Goal: Information Seeking & Learning: Learn about a topic

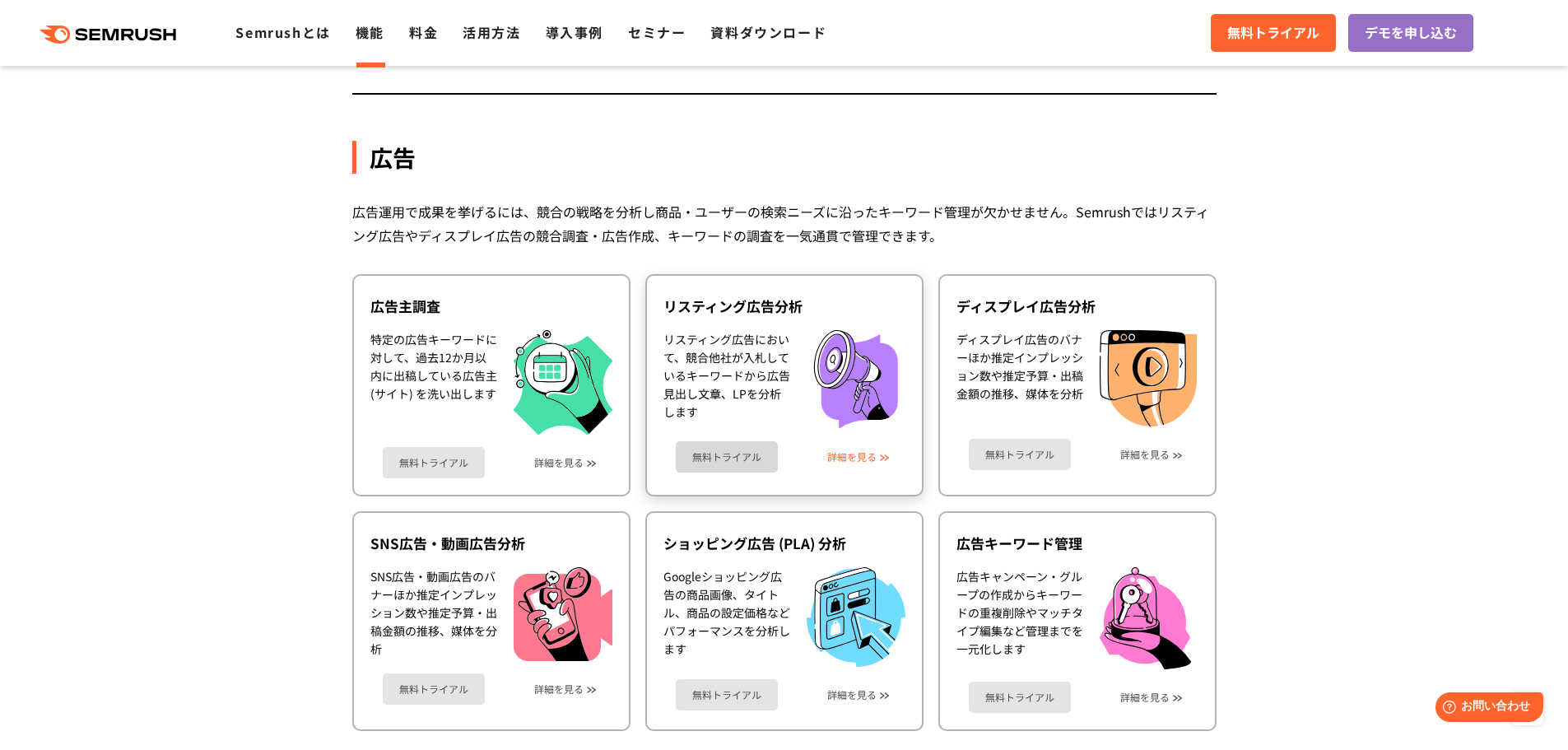
click at [873, 458] on link "詳細を見る" at bounding box center [852, 457] width 49 height 12
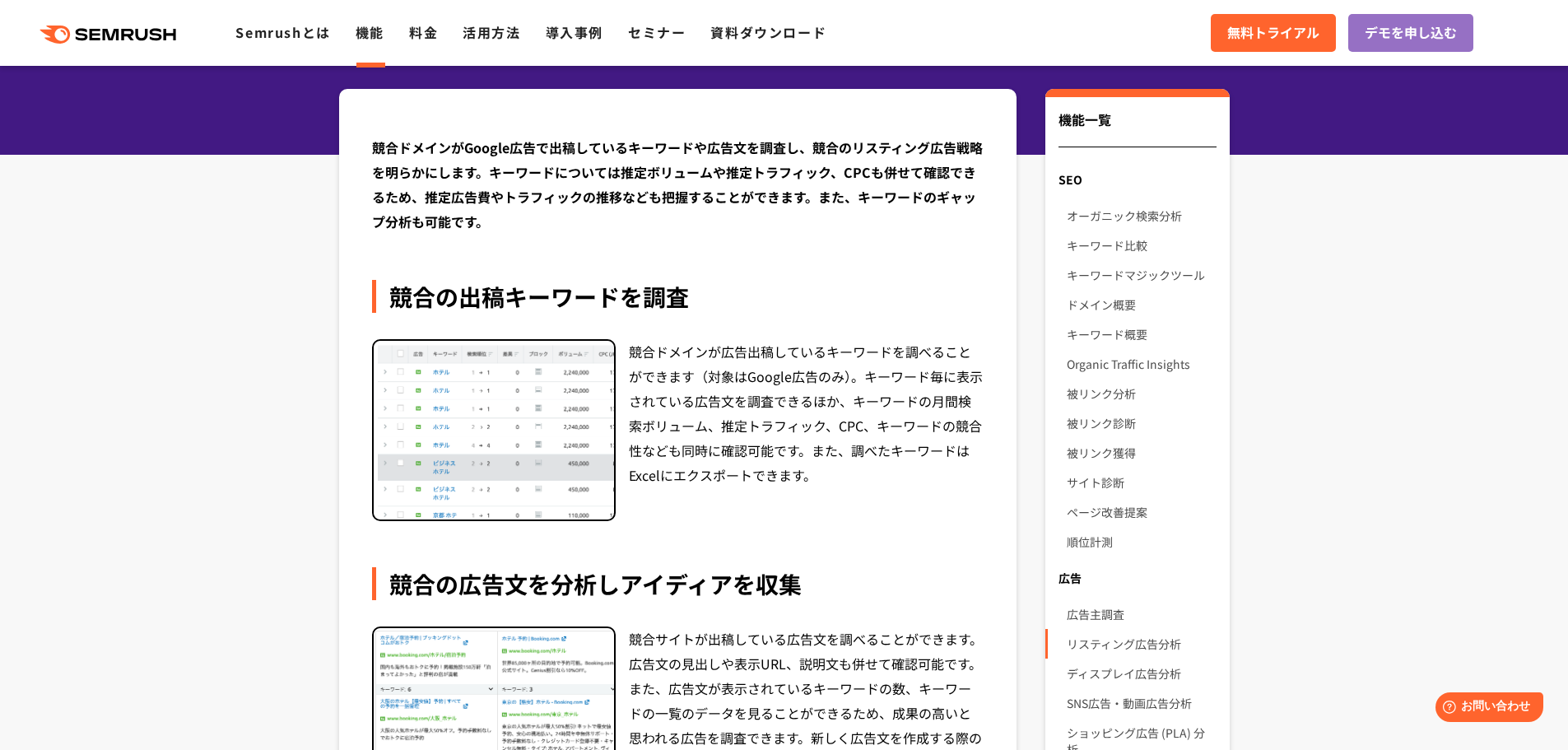
scroll to position [164, 0]
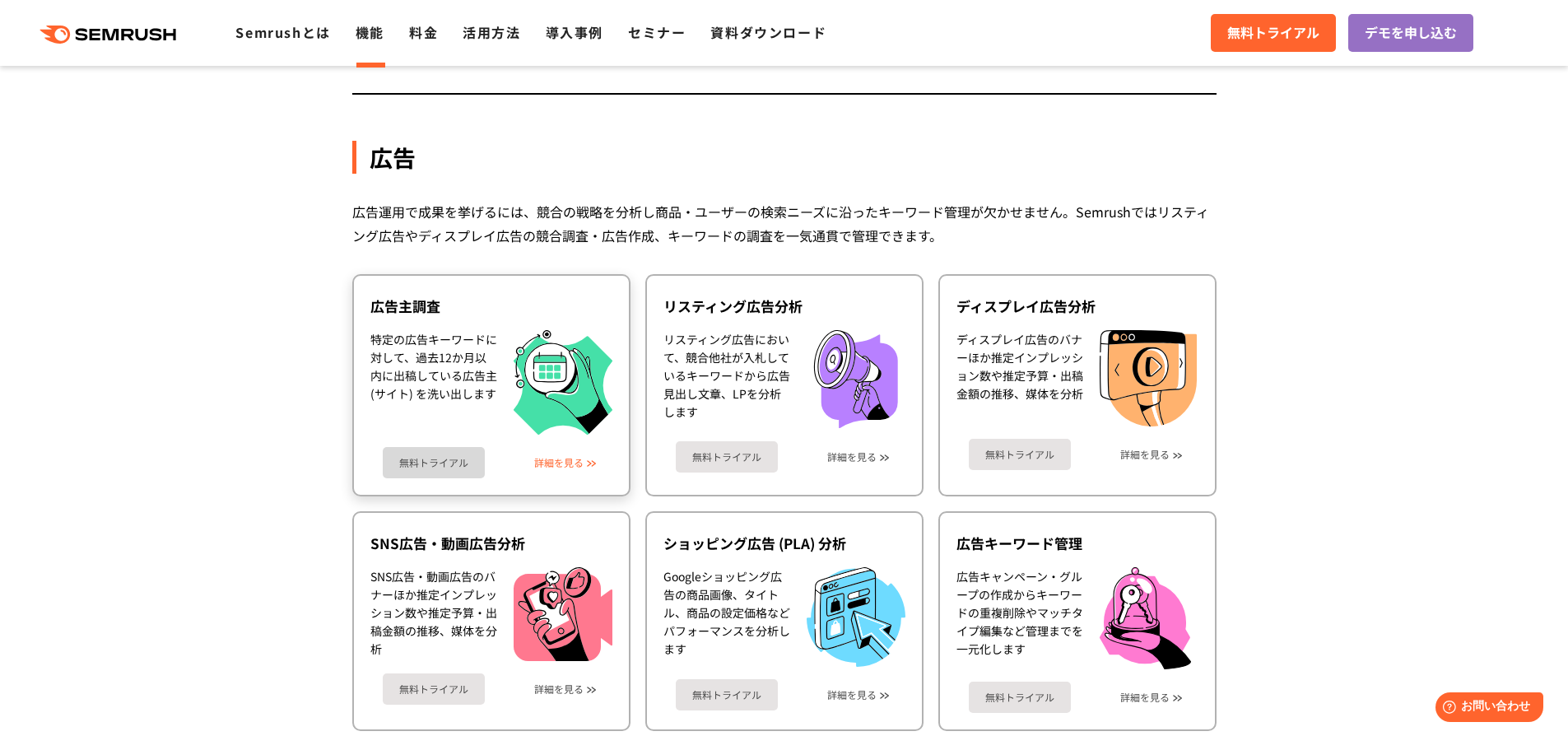
click at [552, 466] on link "詳細を見る" at bounding box center [559, 463] width 49 height 12
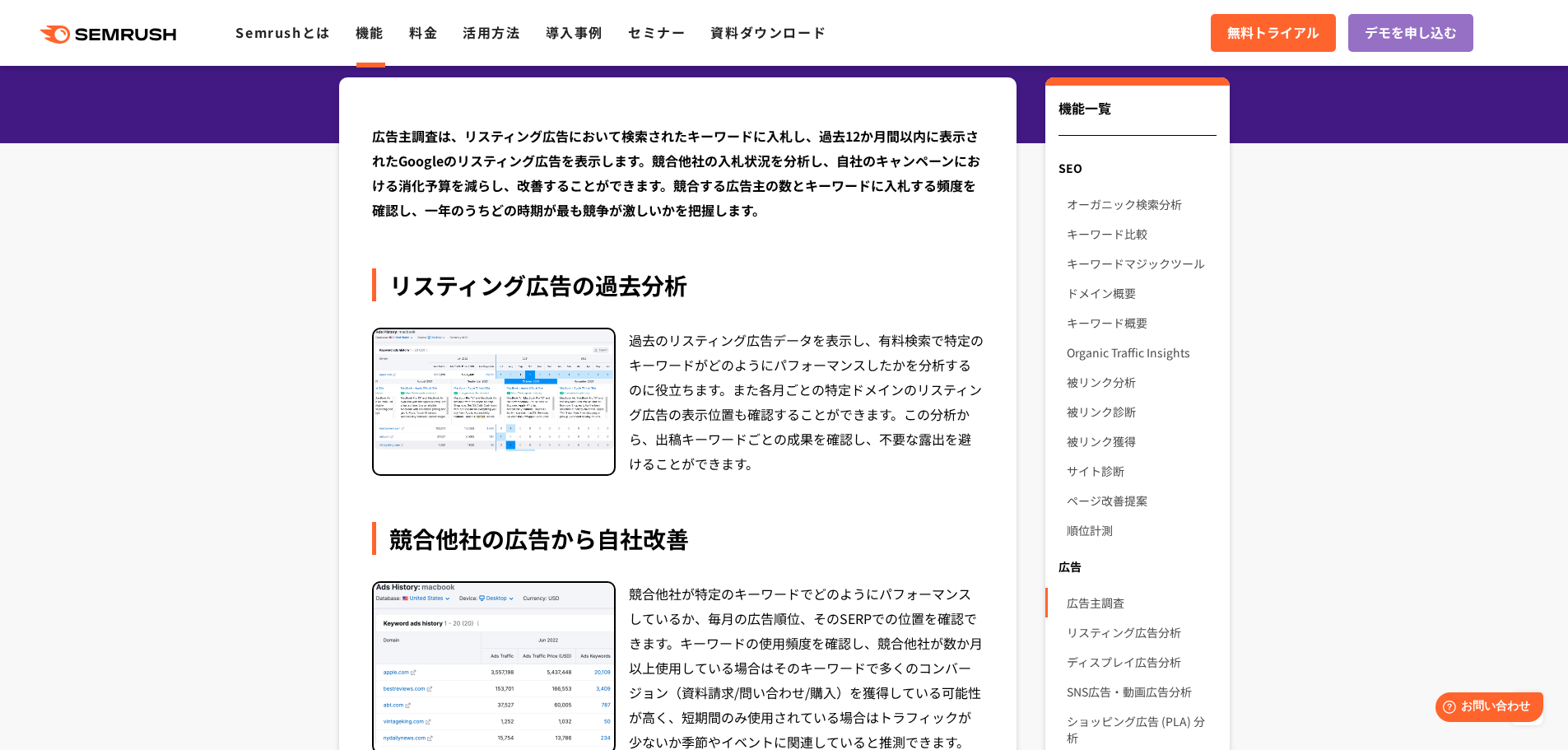
scroll to position [164, 0]
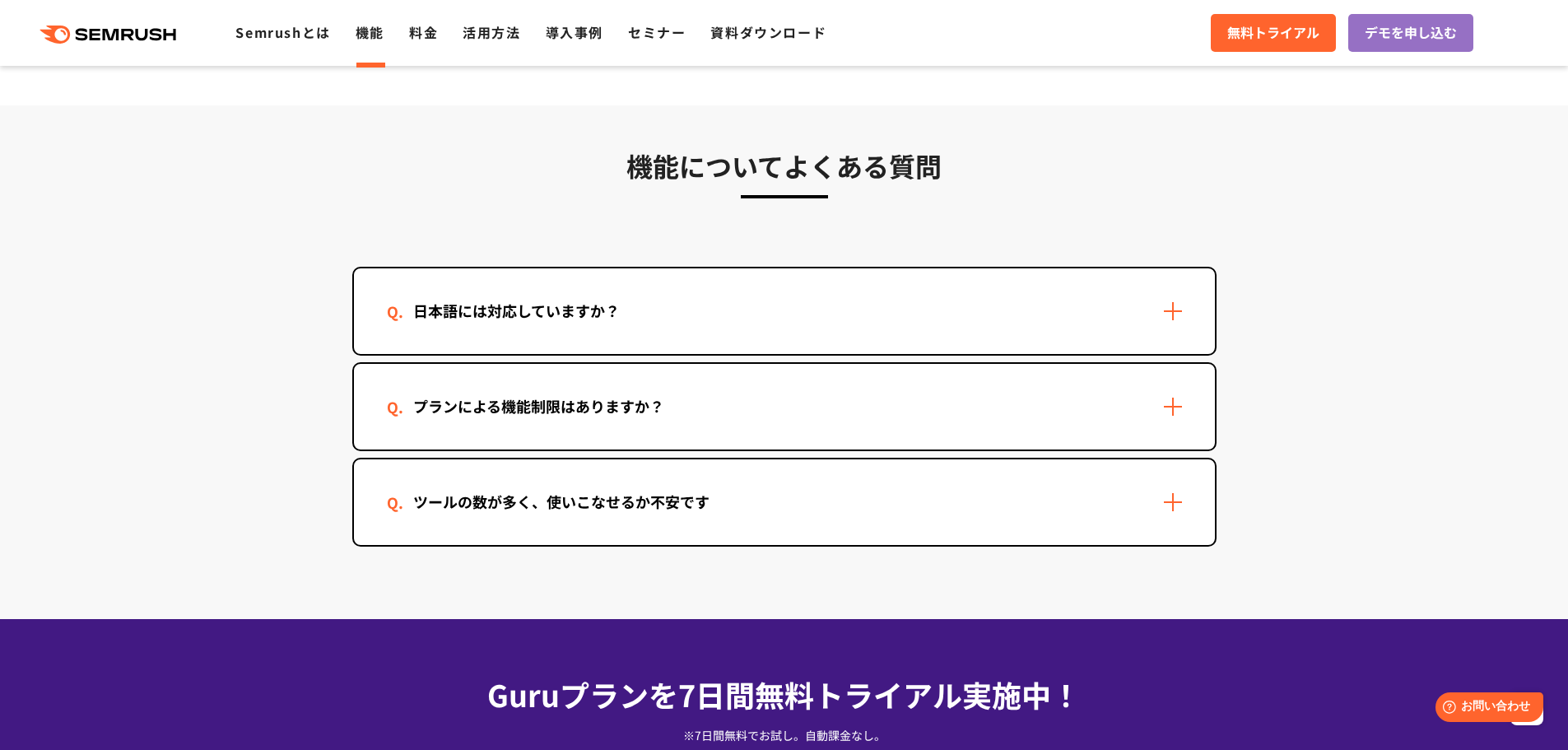
scroll to position [4858, 0]
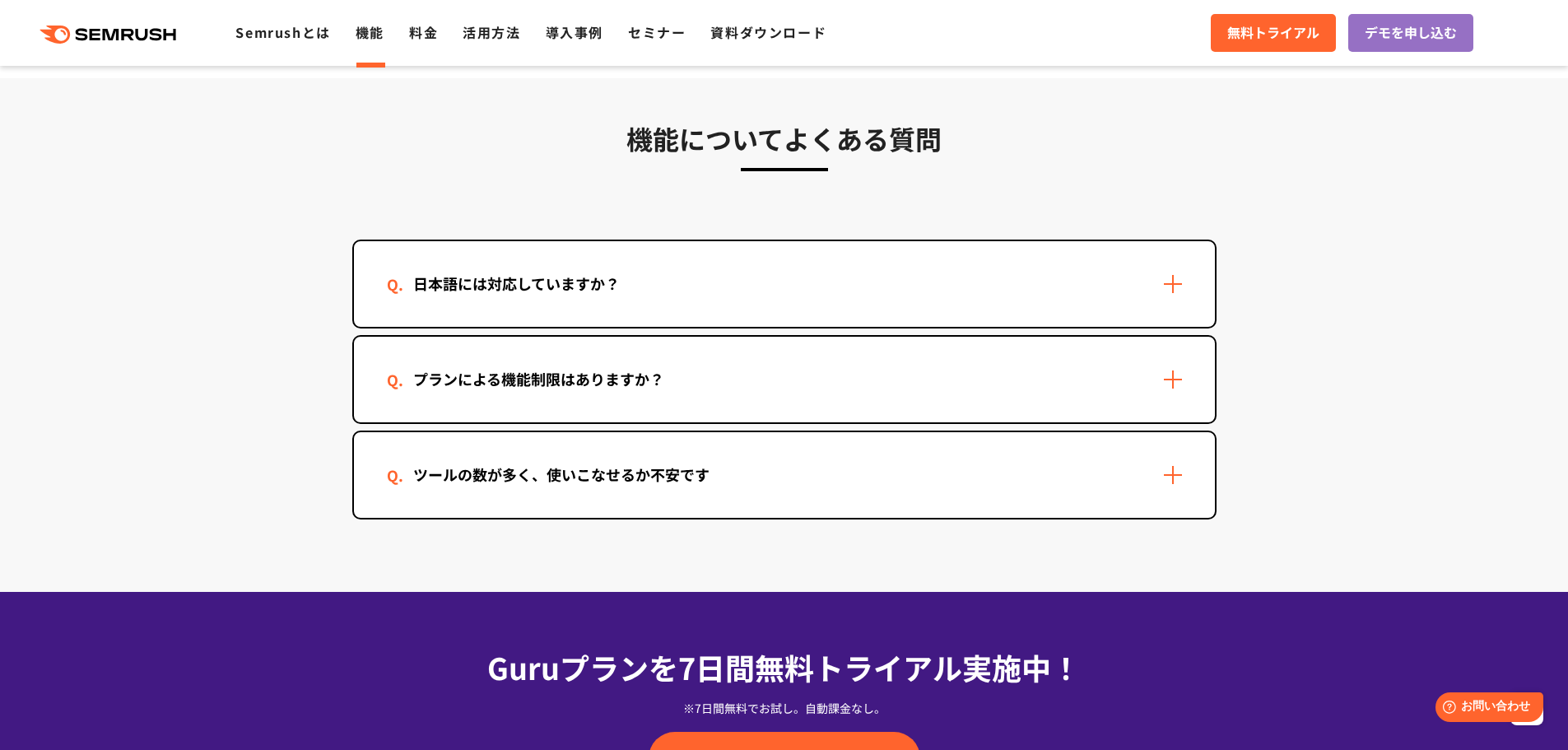
click at [1174, 285] on div "日本語には対応していますか？" at bounding box center [784, 284] width 861 height 86
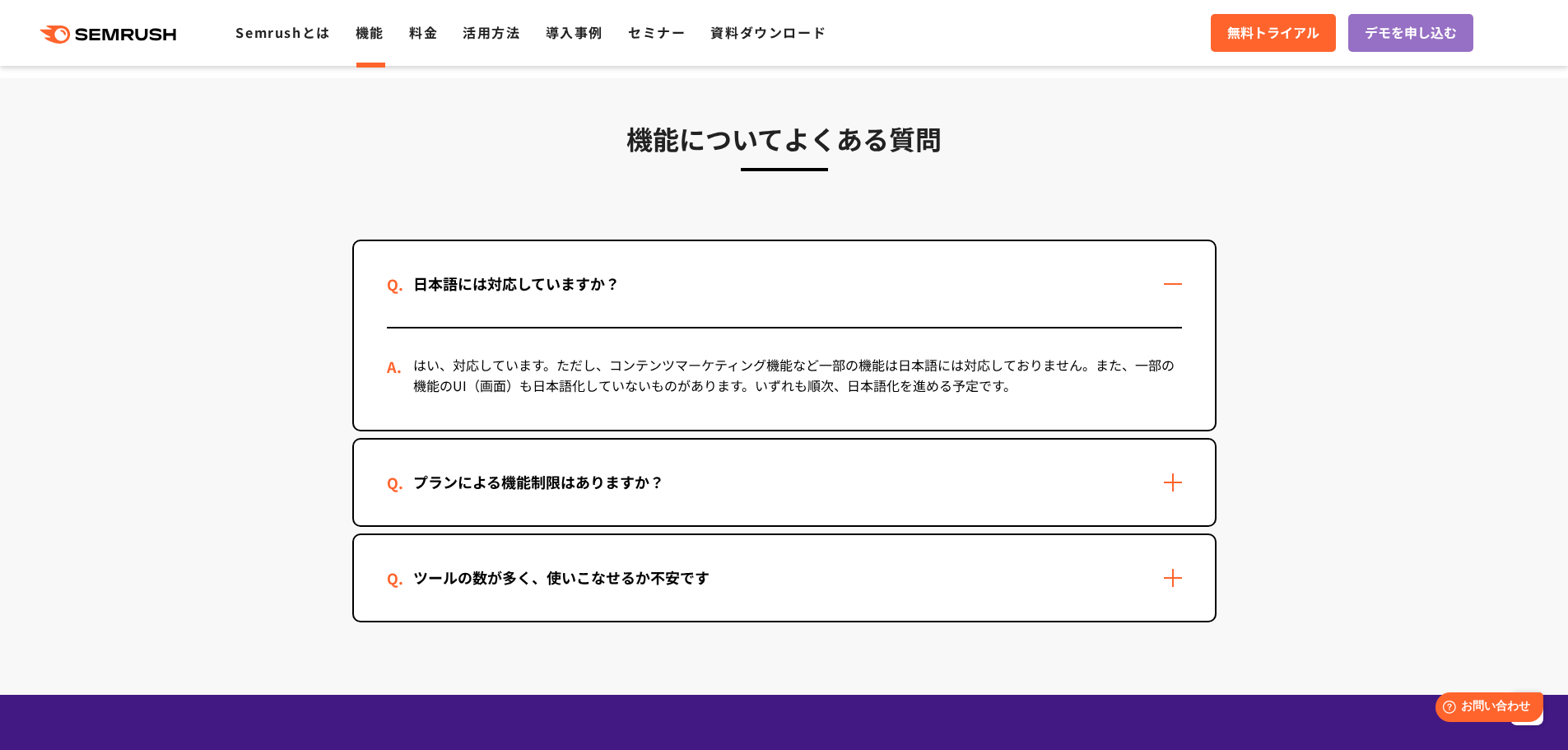
click at [1207, 494] on div "プランによる機能制限はありますか？" at bounding box center [784, 482] width 861 height 86
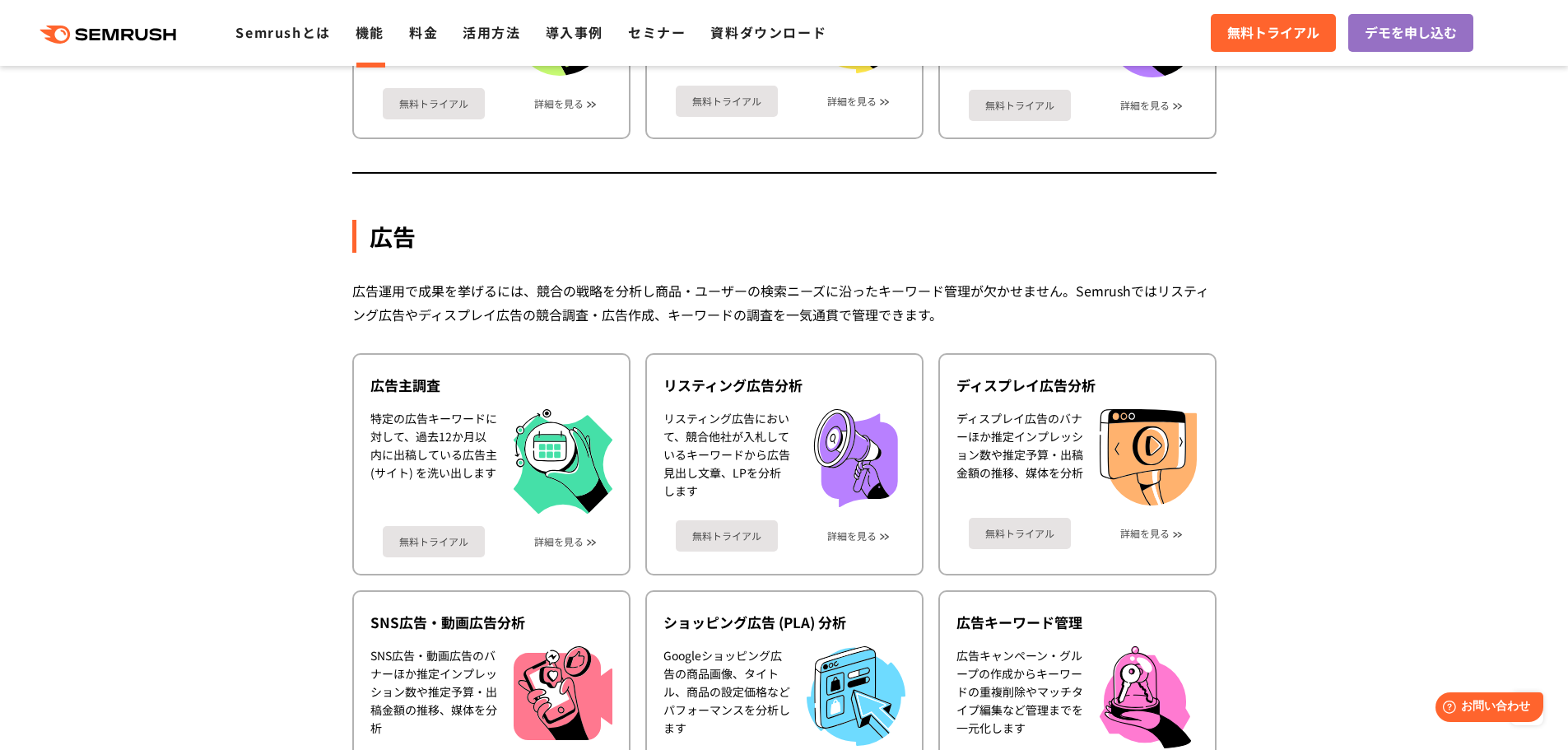
scroll to position [1235, 0]
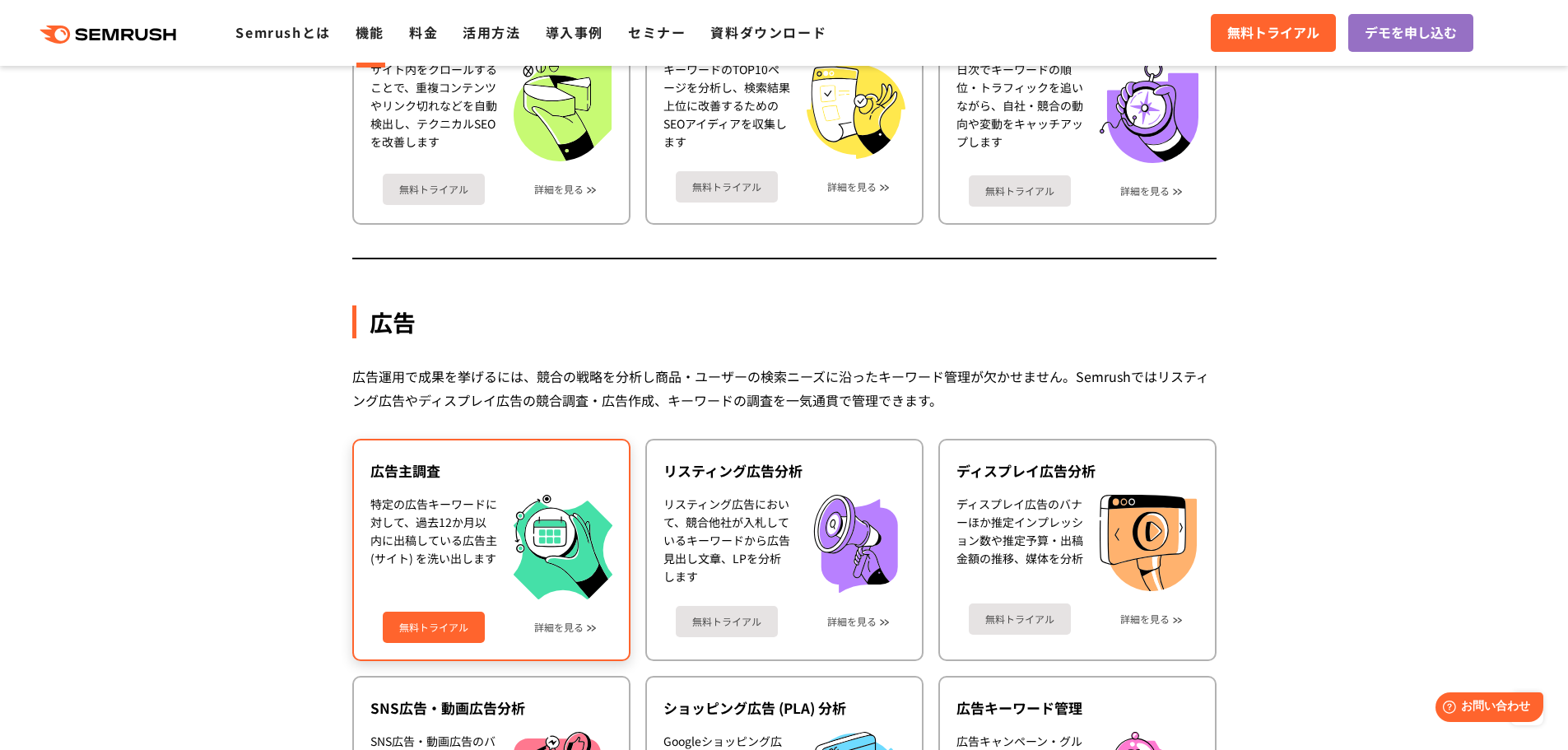
click at [562, 635] on div "無料トライアル 詳細を見る" at bounding box center [491, 621] width 242 height 43
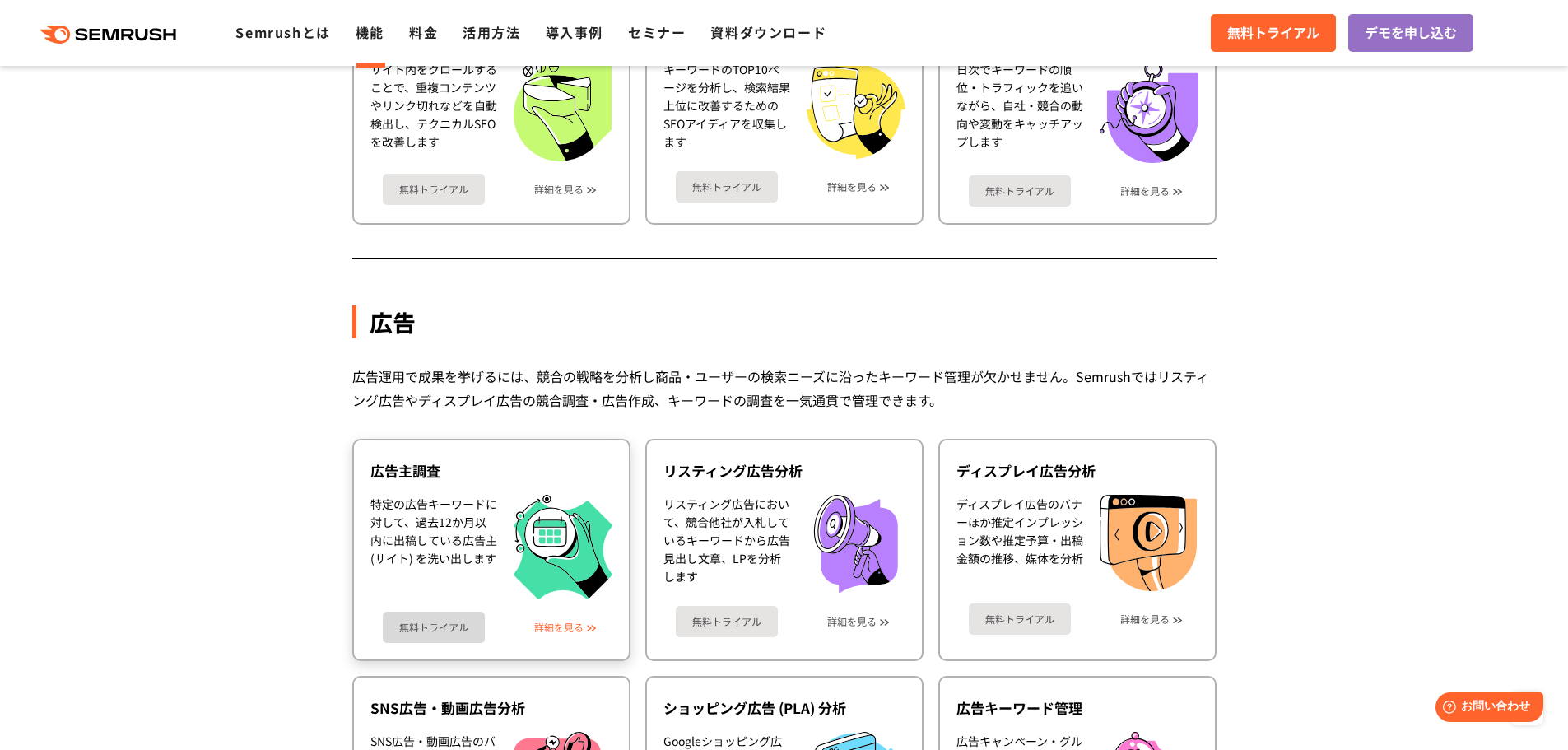
click at [564, 622] on link "詳細を見る" at bounding box center [559, 627] width 49 height 12
